Goal: Task Accomplishment & Management: Manage account settings

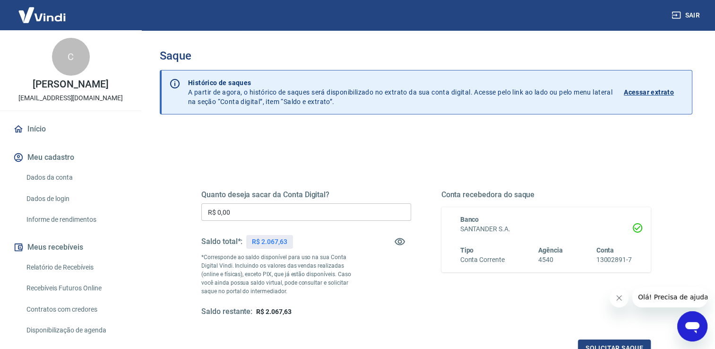
click at [294, 213] on input "R$ 0,00" at bounding box center [306, 211] width 210 height 17
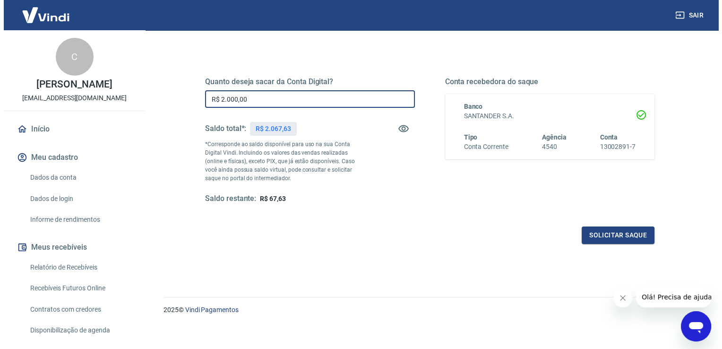
scroll to position [118, 0]
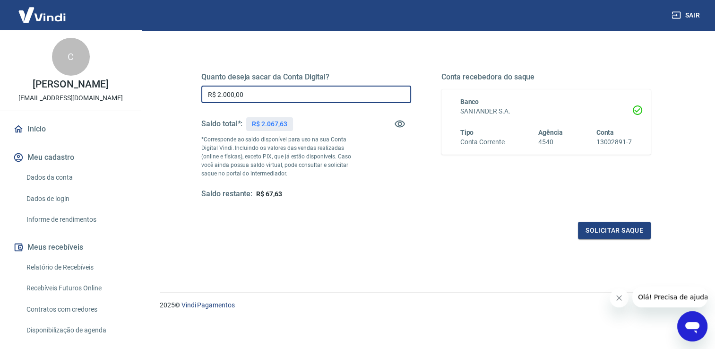
type input "R$ 2.000,00"
drag, startPoint x: 566, startPoint y: 214, endPoint x: 587, endPoint y: 229, distance: 25.8
click at [578, 226] on div "Quanto deseja sacar da Conta Digital? R$ 2.000,00 ​ Saldo total*: R$ 2.067,63 *…" at bounding box center [425, 144] width 449 height 189
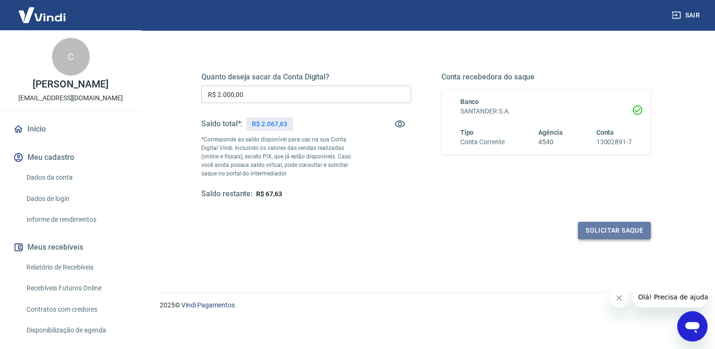
click at [587, 229] on button "Solicitar saque" at bounding box center [614, 230] width 73 height 17
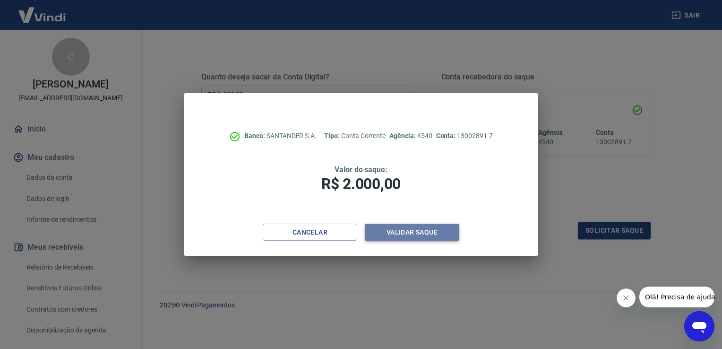
click at [409, 226] on button "Validar saque" at bounding box center [412, 231] width 94 height 17
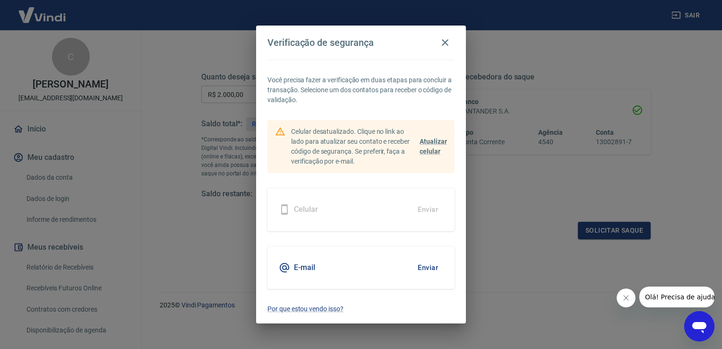
click at [431, 271] on button "Enviar" at bounding box center [427, 268] width 31 height 20
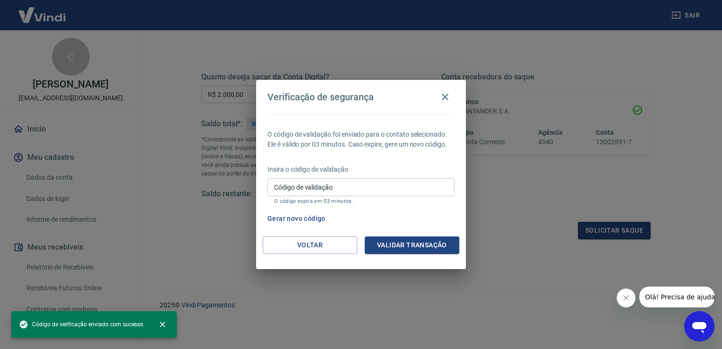
click at [346, 190] on input "Código de validação" at bounding box center [360, 186] width 187 height 17
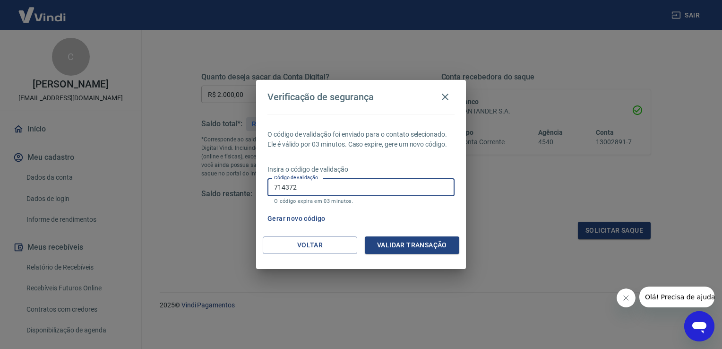
type input "714372"
drag, startPoint x: 393, startPoint y: 256, endPoint x: 408, endPoint y: 244, distance: 19.5
click at [406, 246] on div "Voltar Validar transação" at bounding box center [361, 252] width 210 height 33
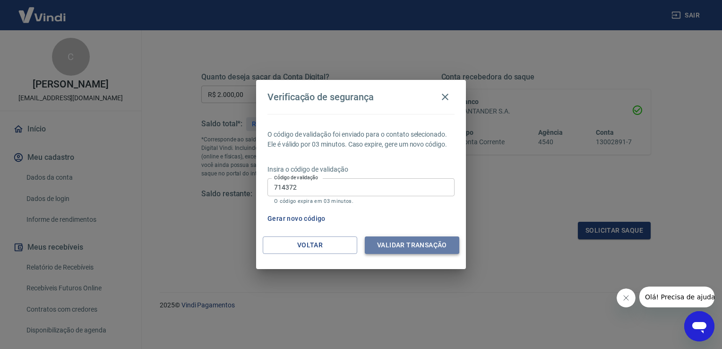
click at [408, 244] on button "Validar transação" at bounding box center [412, 244] width 94 height 17
